Goal: Task Accomplishment & Management: Complete application form

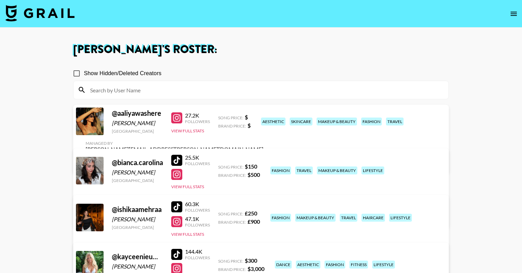
click at [66, 10] on img at bounding box center [40, 13] width 69 height 17
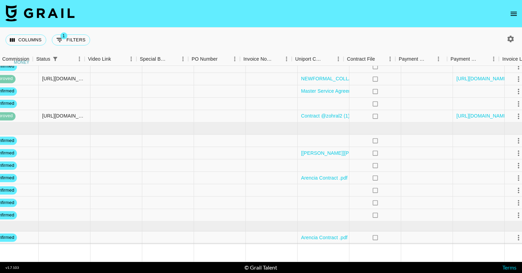
scroll to position [321, 667]
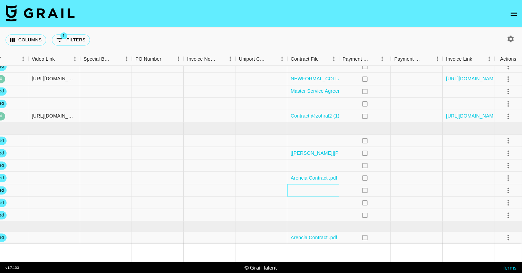
click at [312, 188] on div at bounding box center [313, 191] width 52 height 12
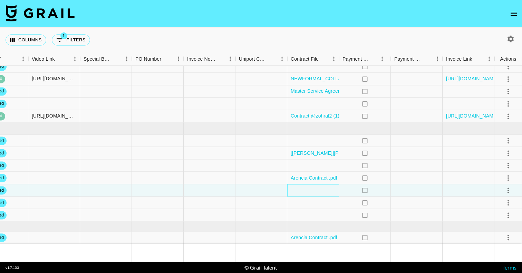
click at [312, 188] on div at bounding box center [313, 191] width 52 height 12
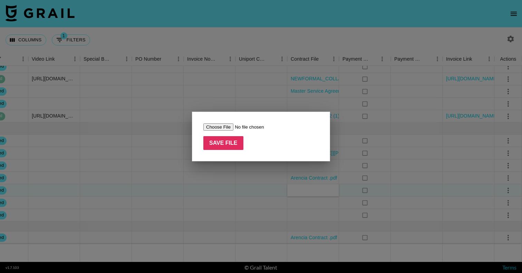
click at [223, 126] on input "file" at bounding box center [246, 127] width 87 height 7
type input "C:\fakepath\Signed - Zohra Lahib Contract (2).pdf"
click at [234, 142] on input "Save File" at bounding box center [223, 143] width 40 height 14
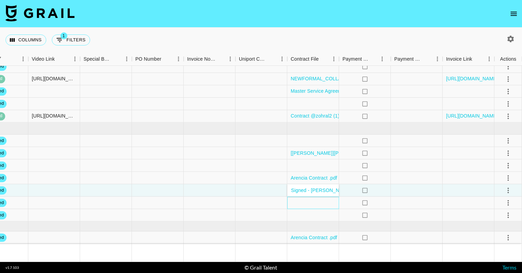
click at [323, 201] on div at bounding box center [313, 203] width 52 height 12
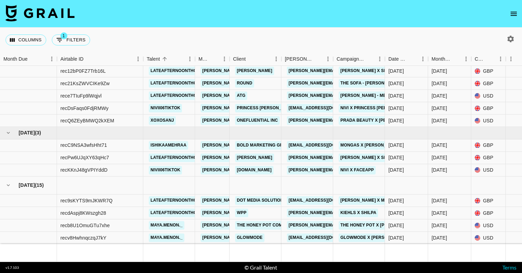
scroll to position [57, 0]
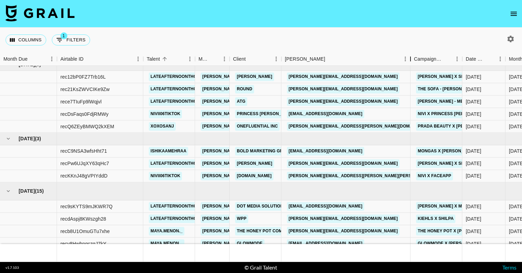
drag, startPoint x: 334, startPoint y: 59, endPoint x: 412, endPoint y: 58, distance: 77.3
click at [412, 58] on div "Booker" at bounding box center [410, 58] width 8 height 13
drag, startPoint x: 283, startPoint y: 162, endPoint x: 346, endPoint y: 163, distance: 62.8
click at [346, 163] on div "[PERSON_NAME][EMAIL_ADDRESS][DOMAIN_NAME]" at bounding box center [345, 164] width 129 height 12
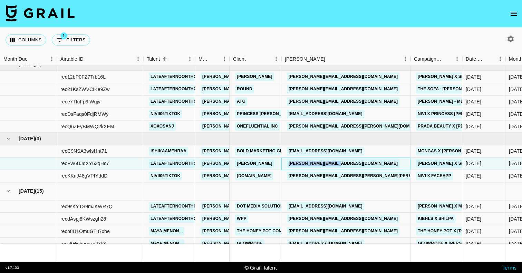
copy link "[PERSON_NAME][EMAIL_ADDRESS][DOMAIN_NAME]"
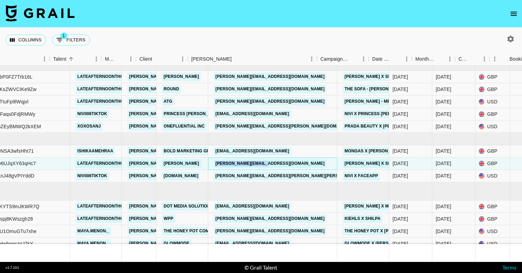
scroll to position [57, 94]
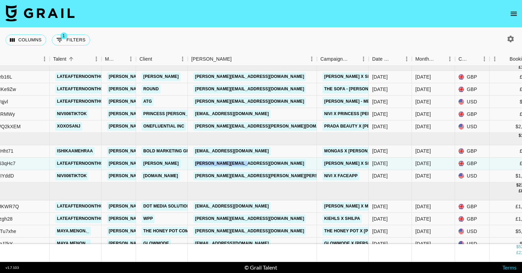
click at [512, 14] on icon "open drawer" at bounding box center [514, 14] width 6 height 4
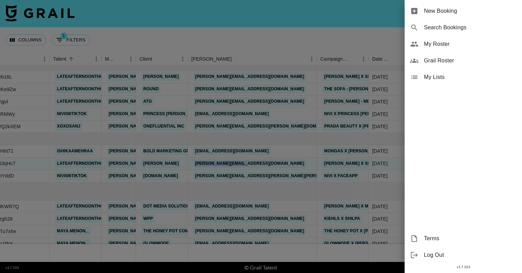
click at [447, 13] on span "New Booking" at bounding box center [470, 11] width 93 height 8
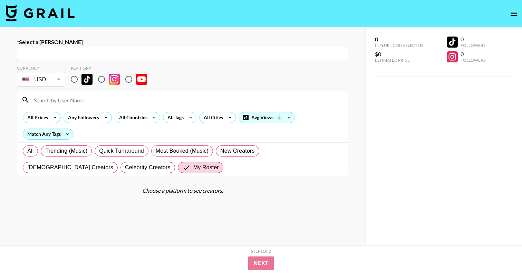
click at [126, 54] on input "text" at bounding box center [182, 54] width 323 height 8
paste input "[PERSON_NAME][EMAIL_ADDRESS][DOMAIN_NAME]"
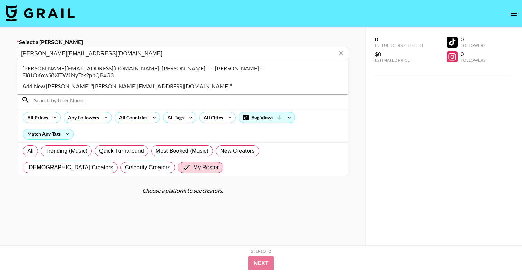
click at [109, 67] on li "joyce@joinleland.com: Joyce - -- Leland -- Fl8JOKowS8XiTW1NyTck2pbQBxG3" at bounding box center [182, 72] width 331 height 18
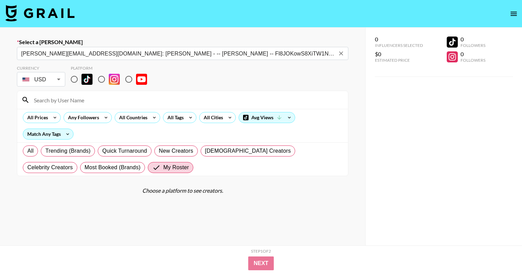
type input "joyce@joinleland.com: Joyce - -- Leland -- Fl8JOKowS8XiTW1NyTck2pbQBxG3"
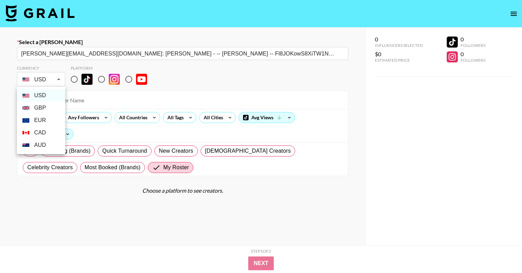
click at [49, 77] on body "Select a Booker joyce@joinleland.com: Joyce - -- Leland -- Fl8JOKowS8XiTW1NyTck…" at bounding box center [261, 161] width 522 height 322
click at [50, 109] on li "GBP" at bounding box center [41, 108] width 48 height 12
type input "GBP"
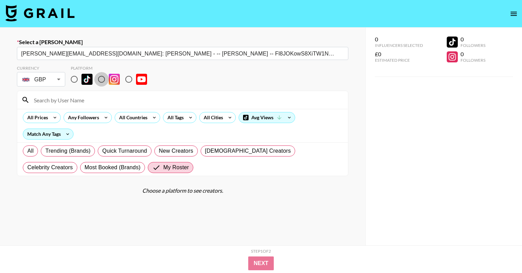
click at [102, 81] on input "radio" at bounding box center [101, 79] width 14 height 14
radio input "true"
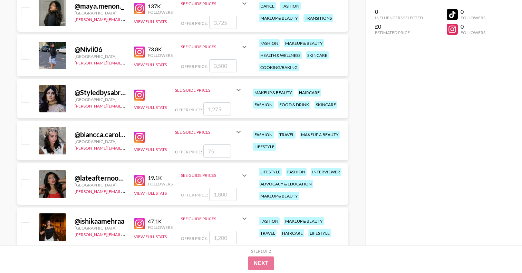
scroll to position [425, 0]
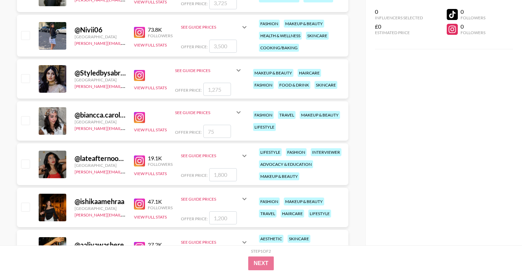
click at [25, 166] on input "checkbox" at bounding box center [25, 164] width 8 height 8
checkbox input "true"
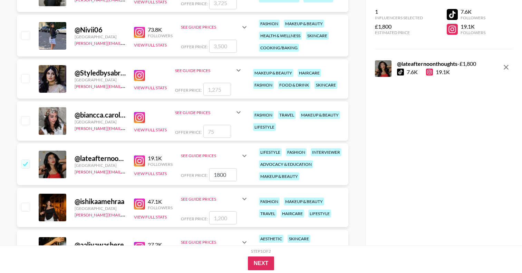
click at [230, 176] on input "1800" at bounding box center [223, 174] width 28 height 13
type input "1000"
click at [265, 261] on button "Next" at bounding box center [261, 264] width 27 height 14
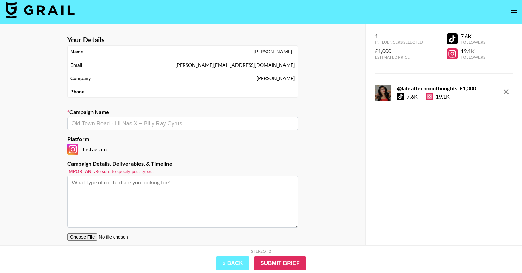
scroll to position [0, 0]
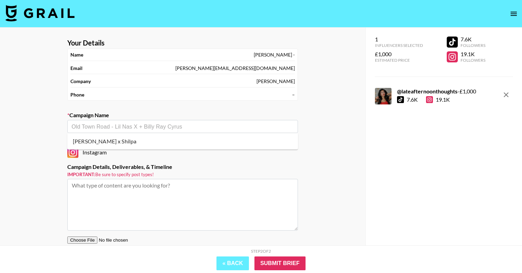
click at [199, 128] on input "text" at bounding box center [182, 127] width 222 height 8
click at [216, 146] on li "[PERSON_NAME] x Shilpa" at bounding box center [182, 141] width 231 height 11
type input "[PERSON_NAME] x Shilpa"
click at [182, 197] on textarea "Instagram -- 2x IG stories" at bounding box center [182, 205] width 231 height 52
drag, startPoint x: 145, startPoint y: 185, endPoint x: 113, endPoint y: 185, distance: 31.4
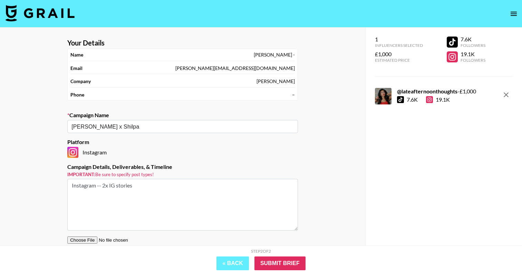
click at [113, 185] on textarea "Instagram -- 2x IG stories" at bounding box center [182, 205] width 231 height 52
click at [104, 185] on textarea "Instagram -- 2x IG stories" at bounding box center [182, 205] width 231 height 52
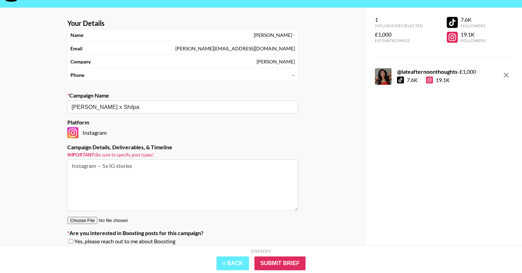
scroll to position [20, 0]
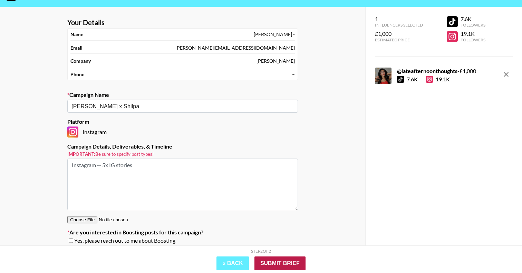
type textarea "Instagram -- 5x IG stories"
click at [276, 262] on input "Submit Brief" at bounding box center [279, 264] width 51 height 14
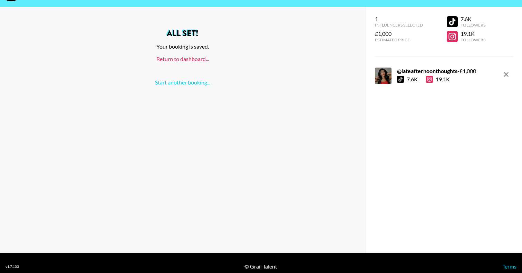
click at [182, 62] on link "Return to dashboard..." at bounding box center [182, 59] width 52 height 7
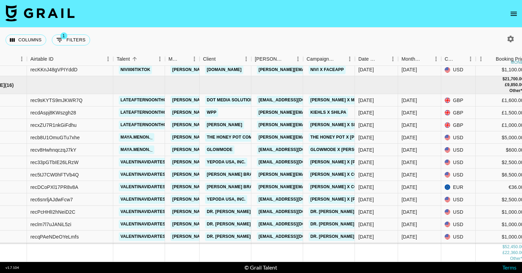
scroll to position [163, 42]
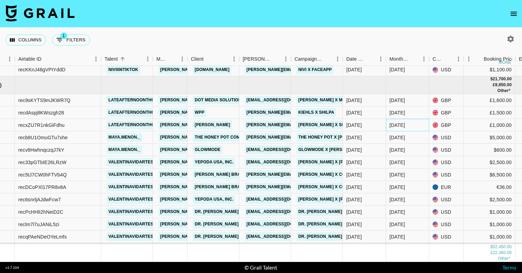
click at [399, 125] on div "[DATE]" at bounding box center [397, 125] width 16 height 7
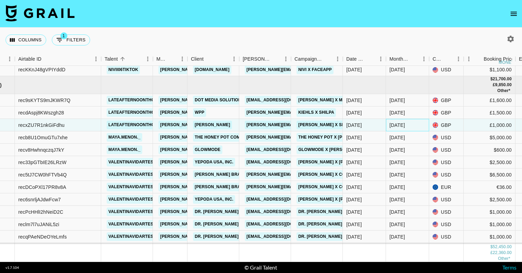
click at [400, 125] on div "[DATE]" at bounding box center [397, 125] width 16 height 7
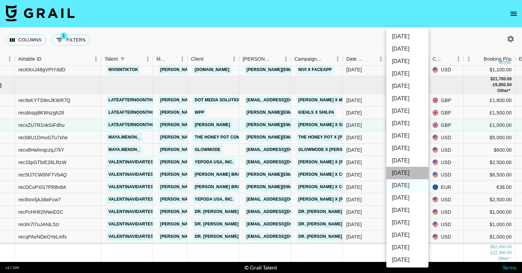
click at [405, 172] on li "[DATE]" at bounding box center [407, 173] width 42 height 12
type input "[DATE]"
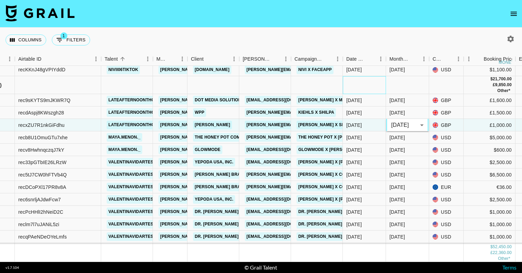
click at [369, 84] on div at bounding box center [364, 85] width 43 height 18
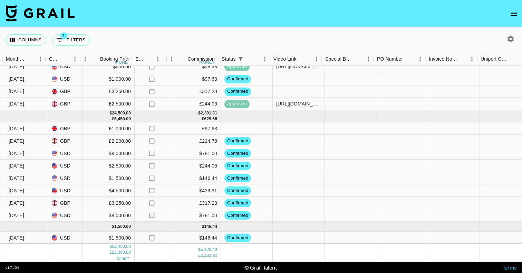
scroll to position [315, 430]
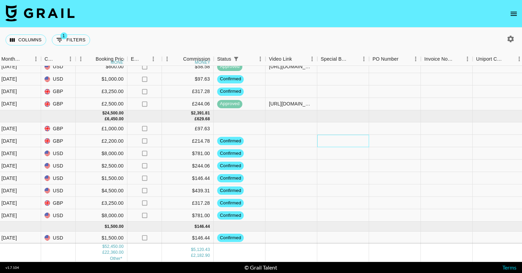
click at [339, 143] on div at bounding box center [343, 141] width 52 height 12
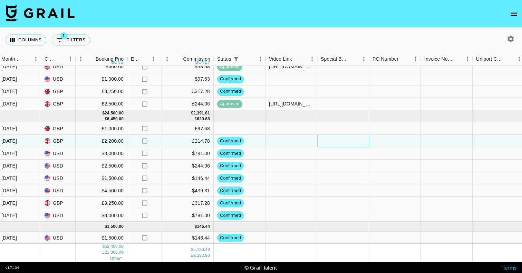
click at [336, 142] on div at bounding box center [343, 141] width 52 height 12
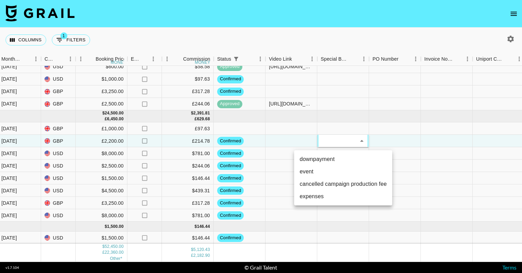
click at [323, 109] on div at bounding box center [261, 136] width 522 height 273
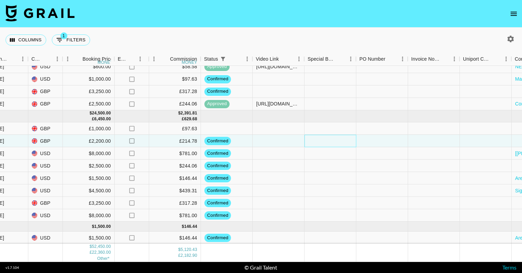
scroll to position [315, 443]
click at [319, 130] on div at bounding box center [330, 129] width 52 height 12
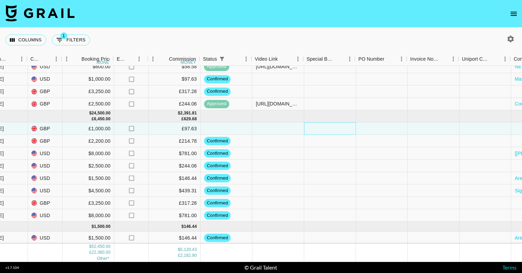
scroll to position [315, 667]
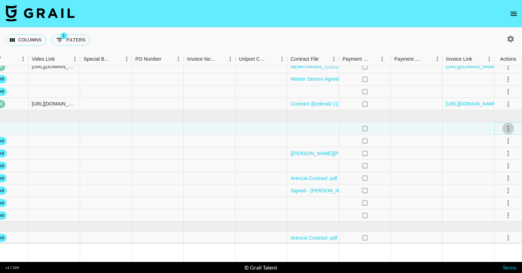
click at [506, 126] on icon "select merge strategy" at bounding box center [508, 129] width 8 height 8
click at [486, 142] on li "Confirm" at bounding box center [499, 143] width 45 height 12
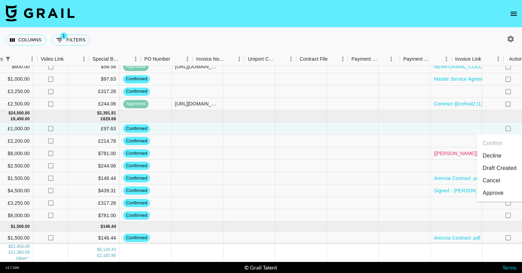
scroll to position [315, 483]
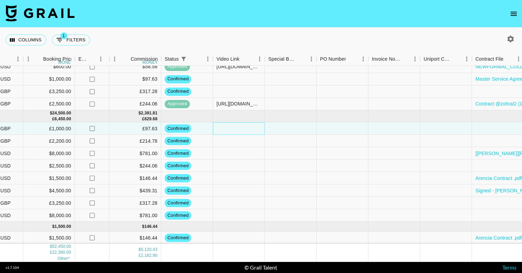
click at [249, 127] on div at bounding box center [239, 129] width 52 height 12
click at [294, 127] on div at bounding box center [291, 129] width 52 height 12
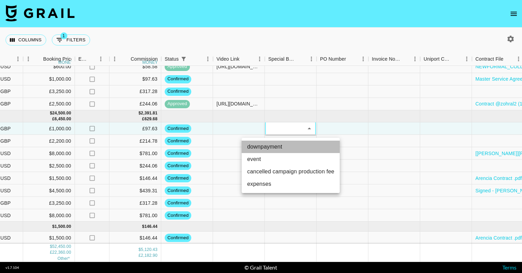
click at [287, 148] on li "downpayment" at bounding box center [291, 147] width 98 height 12
type input "downpayment"
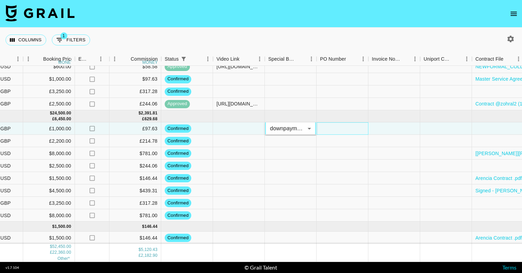
click at [338, 132] on div at bounding box center [343, 129] width 52 height 12
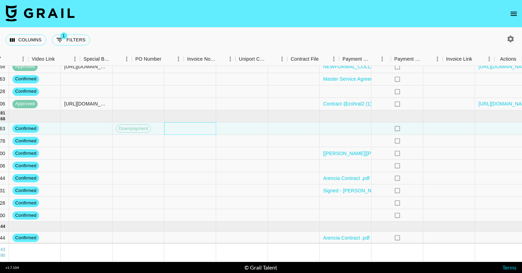
scroll to position [315, 667]
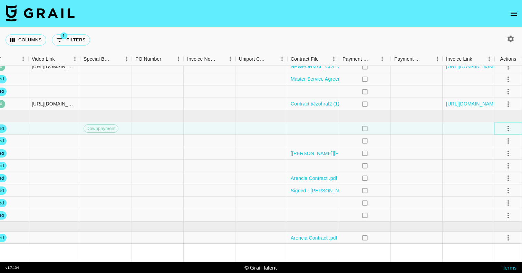
click at [511, 127] on icon "select merge strategy" at bounding box center [508, 129] width 8 height 8
click at [493, 192] on div "Approve" at bounding box center [493, 193] width 21 height 8
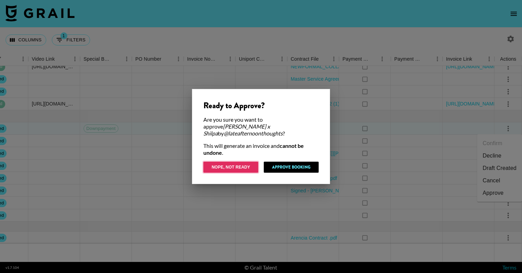
click at [219, 165] on button "Nope, Not Ready" at bounding box center [230, 167] width 55 height 11
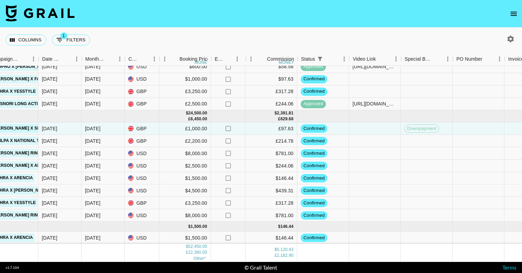
scroll to position [315, 337]
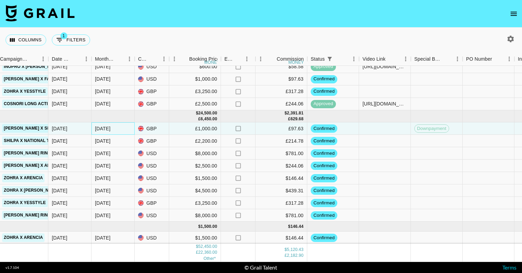
click at [99, 129] on div "[DATE]" at bounding box center [103, 128] width 16 height 7
click at [109, 129] on div "[DATE]" at bounding box center [103, 128] width 16 height 7
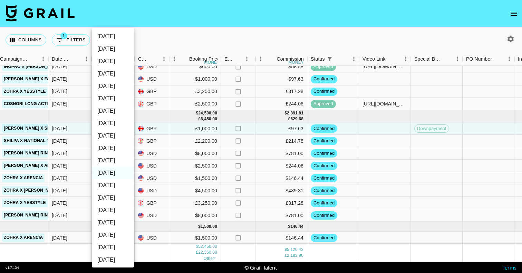
click at [109, 187] on li "[DATE]" at bounding box center [113, 185] width 42 height 12
type input "[DATE]"
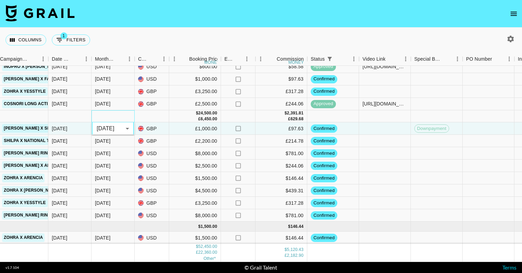
click at [126, 114] on div at bounding box center [112, 116] width 43 height 12
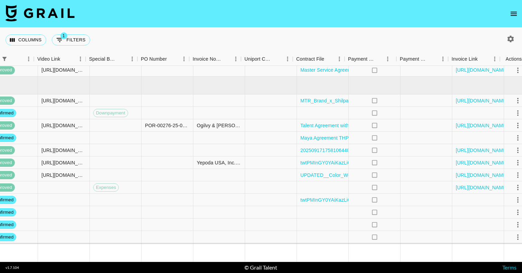
scroll to position [163, 667]
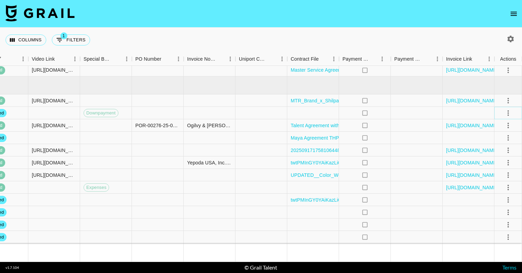
click at [507, 111] on icon "select merge strategy" at bounding box center [508, 113] width 8 height 8
click at [506, 113] on icon "select merge strategy" at bounding box center [508, 113] width 8 height 8
click at [492, 178] on div "Approve" at bounding box center [493, 178] width 21 height 8
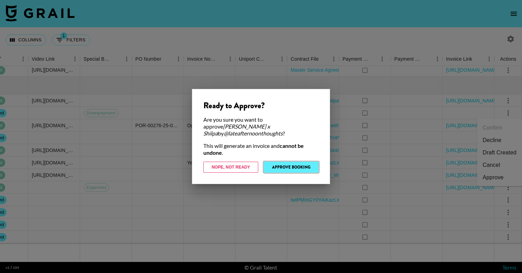
click at [295, 166] on button "Approve Booking" at bounding box center [291, 167] width 55 height 11
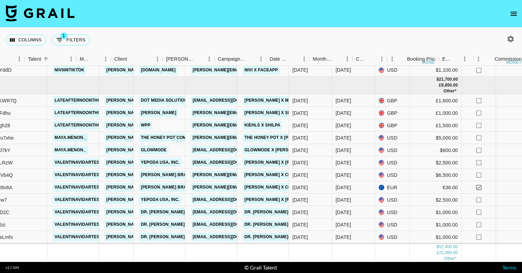
scroll to position [163, 62]
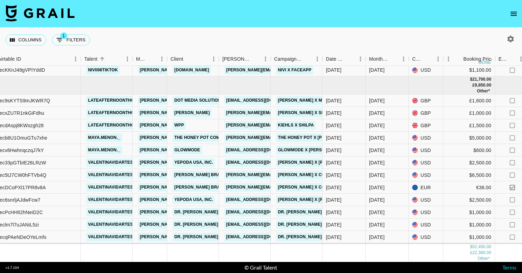
click at [515, 14] on icon "open drawer" at bounding box center [513, 14] width 8 height 8
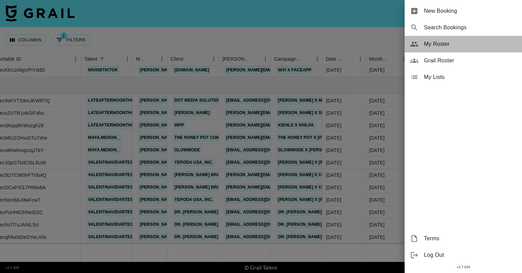
click at [436, 46] on span "My Roster" at bounding box center [470, 44] width 93 height 8
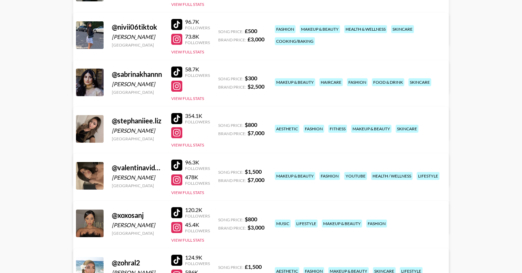
scroll to position [439, 0]
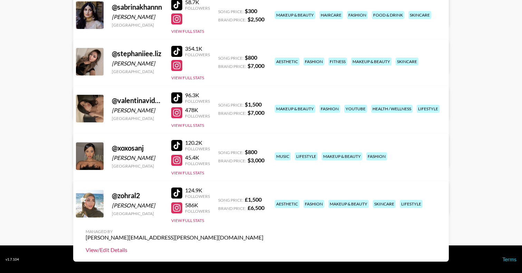
click at [263, 247] on link "View/Edit Details" at bounding box center [175, 250] width 178 height 7
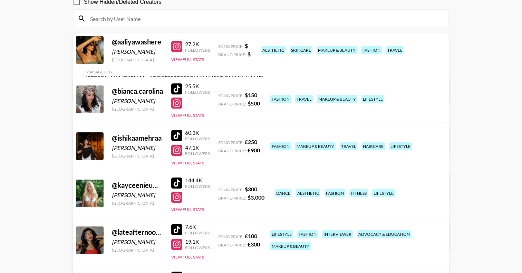
scroll to position [0, 0]
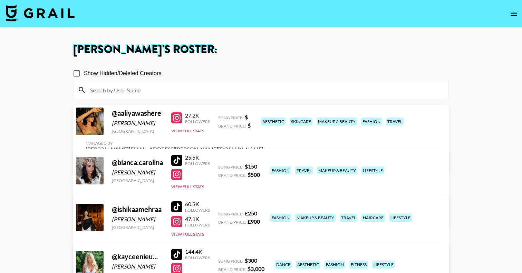
click at [43, 21] on img at bounding box center [40, 13] width 69 height 17
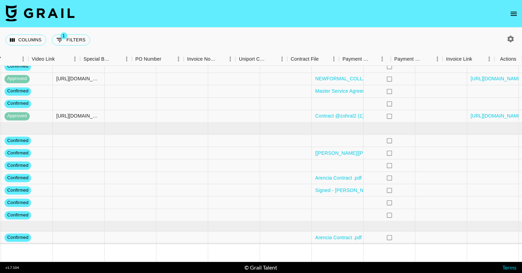
scroll to position [333, 667]
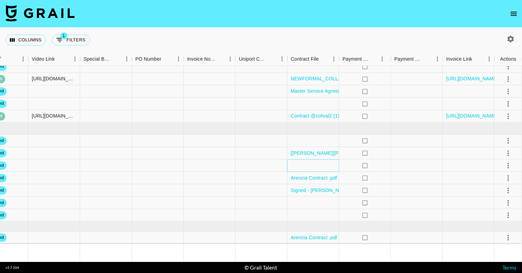
click at [310, 165] on div at bounding box center [313, 166] width 52 height 12
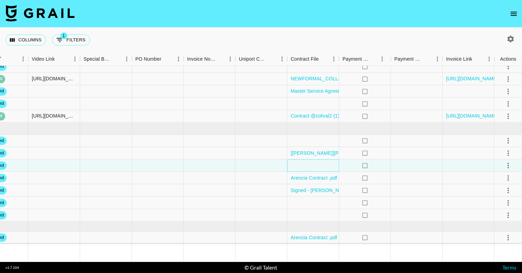
click at [310, 165] on div at bounding box center [313, 166] width 52 height 12
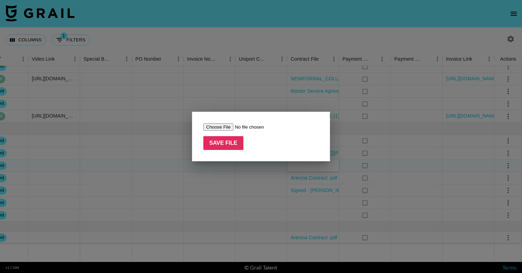
click at [222, 127] on input "file" at bounding box center [246, 127] width 87 height 7
type input "C:\fakepath\Influencer Marketing Agreement_Valentina signed.pdf"
click at [236, 143] on input "Save File" at bounding box center [223, 143] width 40 height 14
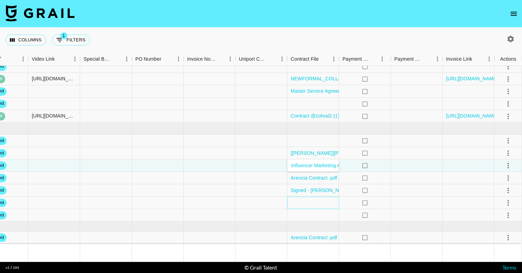
click at [331, 207] on div at bounding box center [313, 203] width 52 height 12
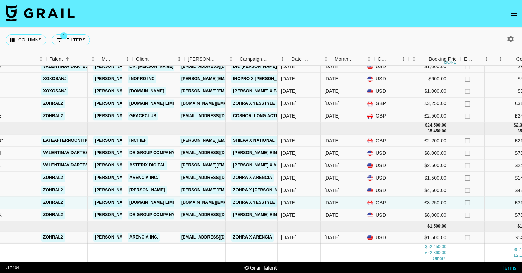
scroll to position [333, 132]
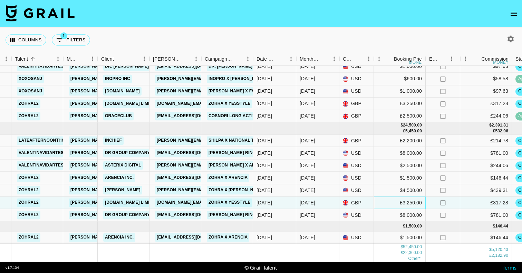
click at [415, 203] on div "£3,250.00" at bounding box center [400, 203] width 52 height 12
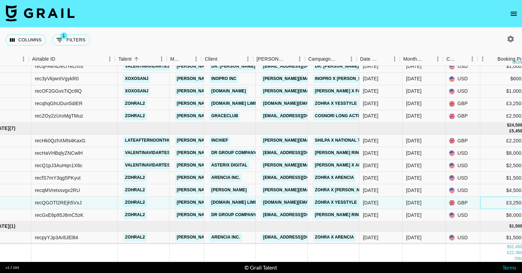
scroll to position [333, 31]
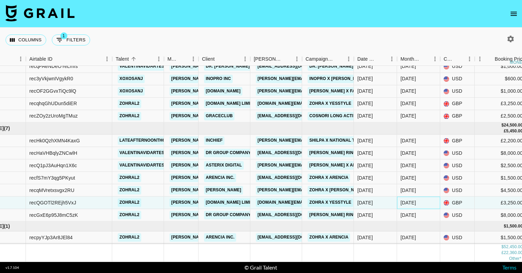
click at [414, 202] on div "[DATE]" at bounding box center [408, 203] width 16 height 7
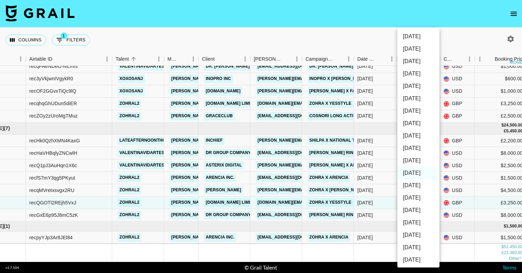
click at [416, 162] on li "[DATE]" at bounding box center [418, 161] width 42 height 12
type input "[DATE]"
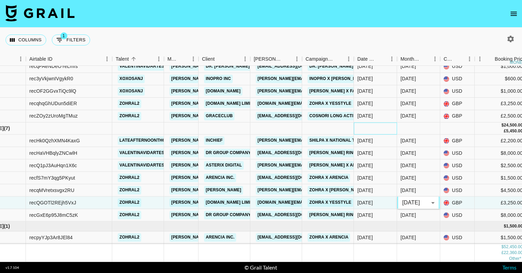
click at [384, 128] on div at bounding box center [375, 129] width 43 height 12
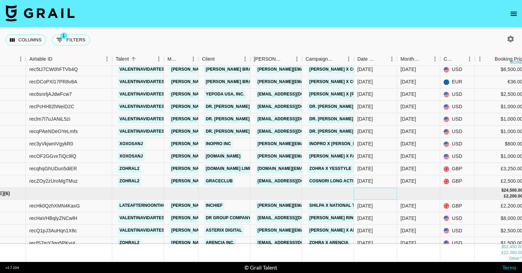
scroll to position [264, 31]
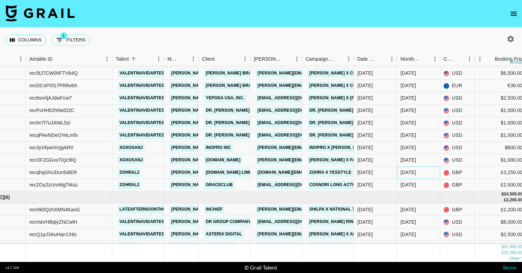
click at [416, 171] on div "[DATE]" at bounding box center [408, 172] width 16 height 7
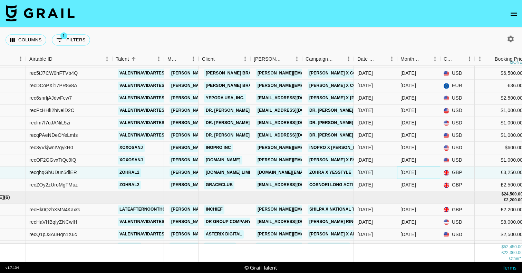
click at [416, 171] on div "[DATE]" at bounding box center [408, 172] width 16 height 7
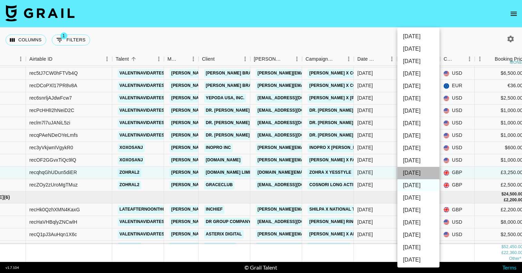
click at [418, 174] on li "[DATE]" at bounding box center [418, 173] width 42 height 12
type input "[DATE]"
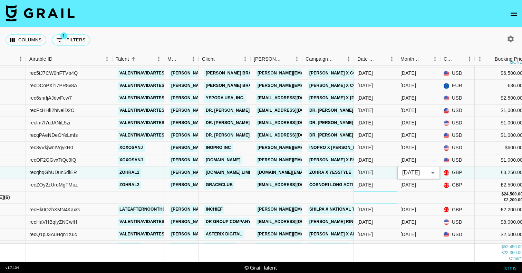
click at [376, 199] on div at bounding box center [375, 198] width 43 height 12
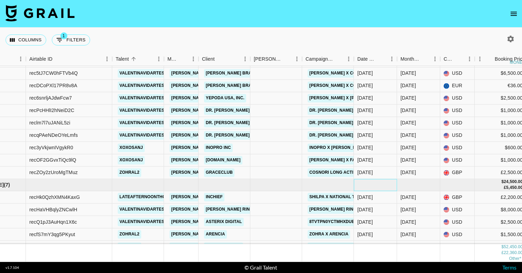
scroll to position [332, 31]
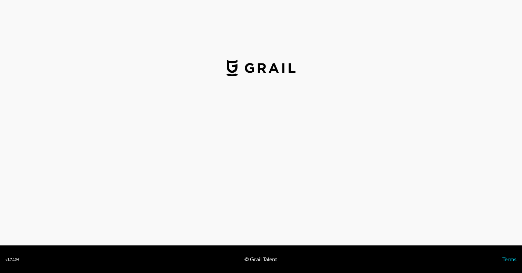
select select "GBP"
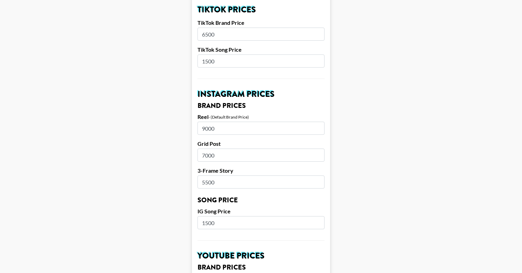
scroll to position [261, 0]
